Goal: Information Seeking & Learning: Learn about a topic

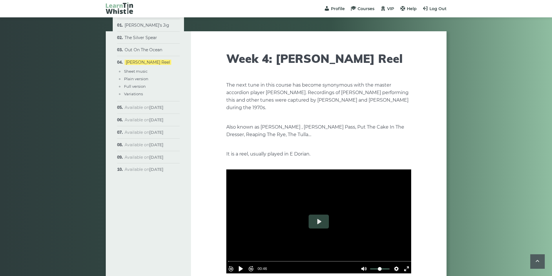
scroll to position [522, 0]
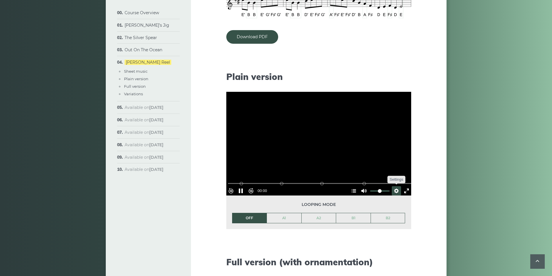
click at [394, 188] on button "Settings" at bounding box center [396, 190] width 9 height 9
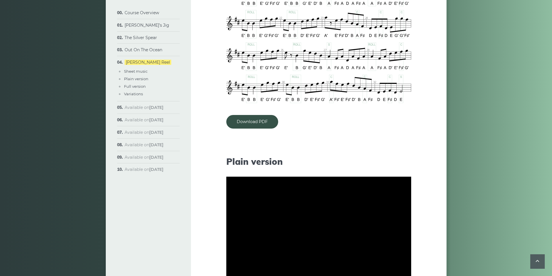
scroll to position [493, 0]
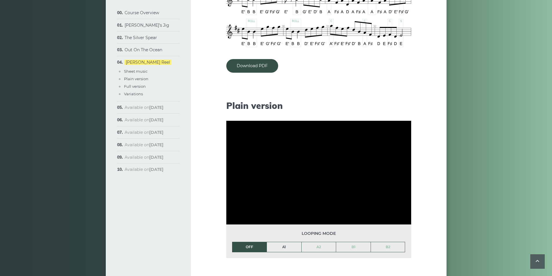
click at [282, 246] on link "A1" at bounding box center [284, 247] width 35 height 10
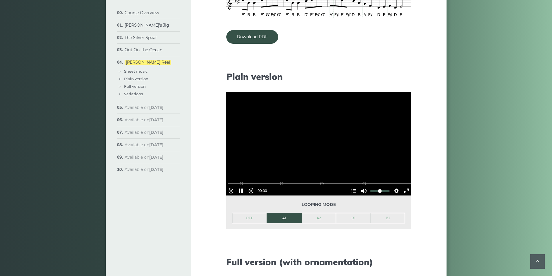
scroll to position [551, 0]
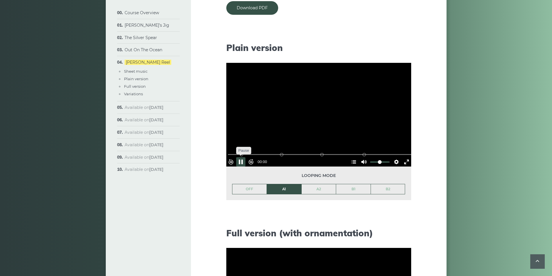
click at [246, 162] on button "Pause Play" at bounding box center [240, 161] width 9 height 9
click at [240, 161] on button "Pause Play" at bounding box center [240, 161] width 9 height 9
click at [242, 159] on button "Pause Play" at bounding box center [240, 161] width 9 height 9
type input "*****"
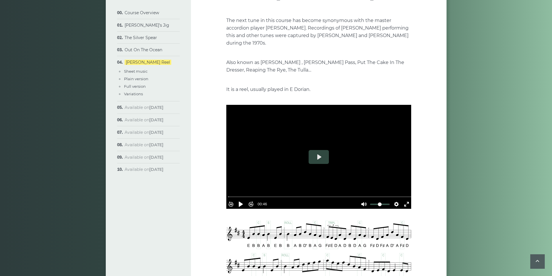
scroll to position [58, 0]
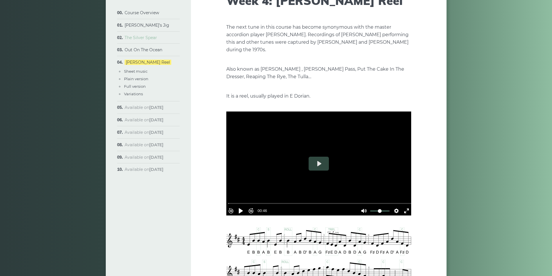
click at [136, 37] on link "The Silver Spear" at bounding box center [141, 37] width 32 height 5
click at [136, 38] on link "The Silver Spear" at bounding box center [141, 37] width 32 height 5
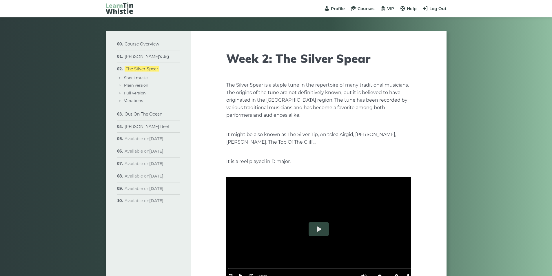
type input "****"
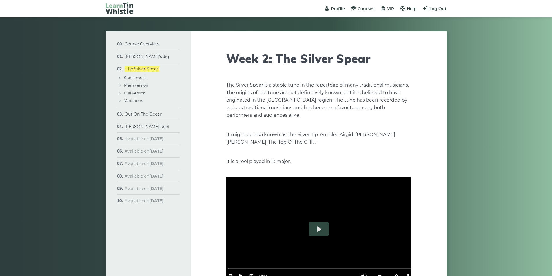
type input "****"
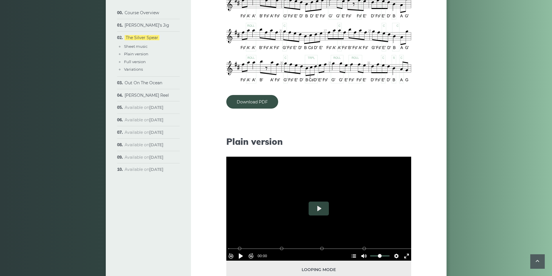
scroll to position [551, 0]
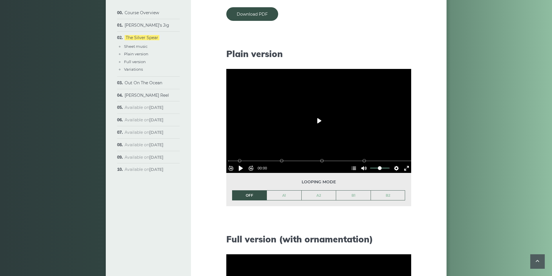
click at [320, 117] on button "Play" at bounding box center [319, 121] width 20 height 14
click at [287, 195] on link "A1" at bounding box center [284, 196] width 35 height 10
click at [243, 165] on button "Pause Play" at bounding box center [240, 168] width 9 height 9
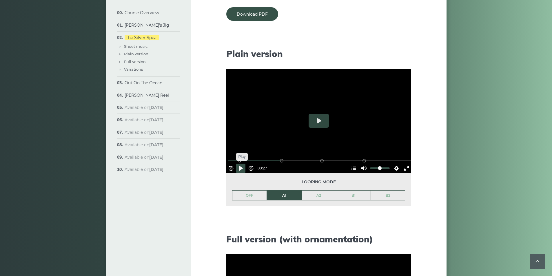
click at [243, 165] on button "Pause Play" at bounding box center [240, 168] width 9 height 9
click at [245, 168] on button "Pause Play" at bounding box center [240, 168] width 9 height 9
click at [392, 166] on button "Settings" at bounding box center [396, 168] width 9 height 9
click at [392, 150] on button "Speed Normal" at bounding box center [380, 154] width 40 height 9
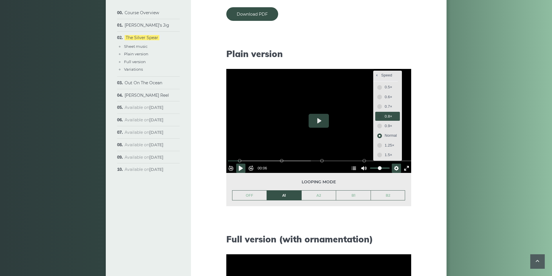
click at [385, 119] on span "0.8×" at bounding box center [391, 116] width 12 height 6
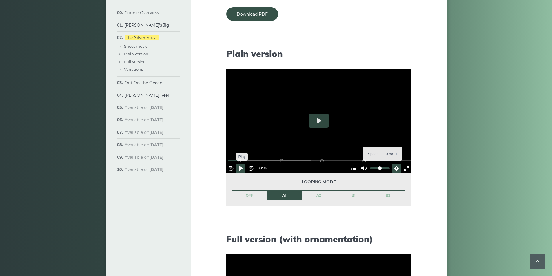
click at [243, 165] on button "Pause Play" at bounding box center [240, 168] width 9 height 9
drag, startPoint x: 244, startPoint y: 160, endPoint x: 223, endPoint y: 161, distance: 21.2
click at [228, 161] on input "Seek" at bounding box center [320, 161] width 184 height 6
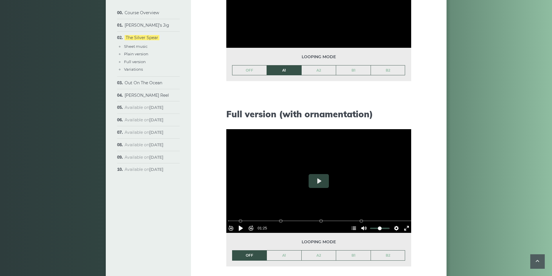
scroll to position [676, 0]
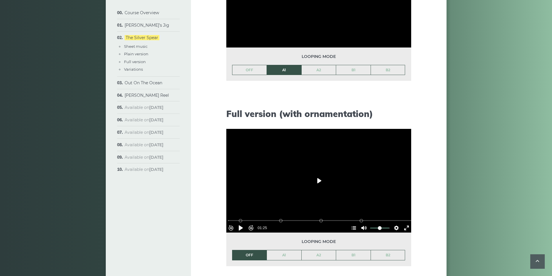
click at [319, 180] on button "Play" at bounding box center [319, 181] width 20 height 14
type input "*****"
click at [242, 225] on button "Pause Play" at bounding box center [240, 228] width 9 height 9
click at [320, 184] on button "Play" at bounding box center [319, 181] width 20 height 14
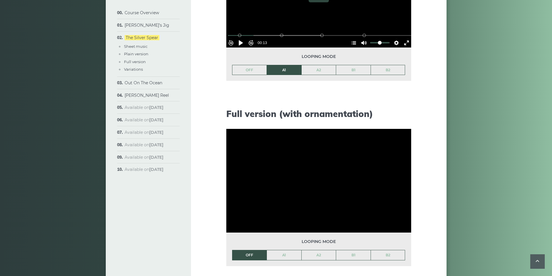
type input "***"
